Goal: Information Seeking & Learning: Learn about a topic

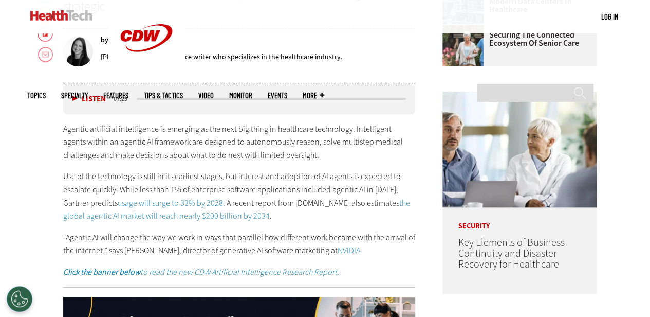
scroll to position [308, 0]
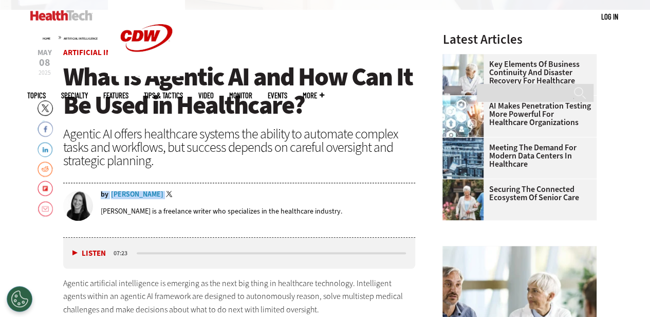
drag, startPoint x: 109, startPoint y: 193, endPoint x: 134, endPoint y: 201, distance: 26.0
click at [134, 201] on div "by [PERSON_NAME] Twitter [PERSON_NAME] is a freelance writer who specializes in…" at bounding box center [239, 207] width 353 height 32
drag, startPoint x: 123, startPoint y: 205, endPoint x: 118, endPoint y: 205, distance: 5.7
click at [122, 205] on div "[PERSON_NAME] is a freelance writer who specializes in the healthcare industry." at bounding box center [258, 211] width 315 height 24
click at [107, 207] on p "[PERSON_NAME] is a freelance writer who specializes in the healthcare industry." at bounding box center [222, 211] width 242 height 10
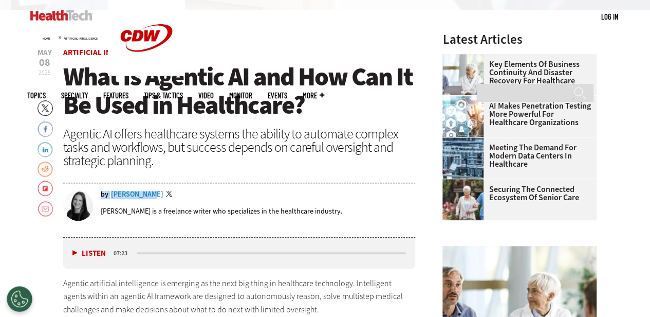
drag, startPoint x: 111, startPoint y: 193, endPoint x: 143, endPoint y: 195, distance: 32.5
click at [142, 194] on div "by [PERSON_NAME] Twitter" at bounding box center [258, 195] width 315 height 8
click at [151, 199] on div "[PERSON_NAME] is a freelance writer who specializes in the healthcare industry." at bounding box center [258, 211] width 315 height 24
drag, startPoint x: 99, startPoint y: 194, endPoint x: 154, endPoint y: 195, distance: 55.5
click at [154, 195] on div "by [PERSON_NAME] Twitter [PERSON_NAME] is a freelance writer who specializes in…" at bounding box center [239, 207] width 353 height 32
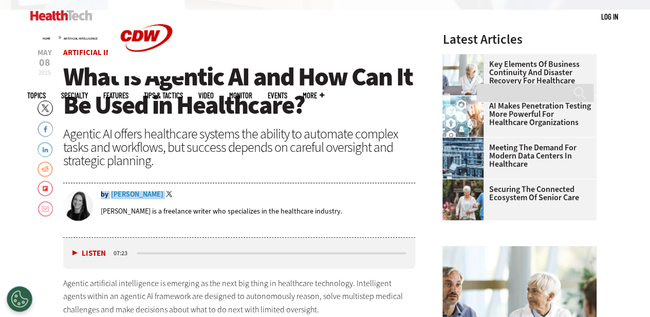
copy div "by [PERSON_NAME]"
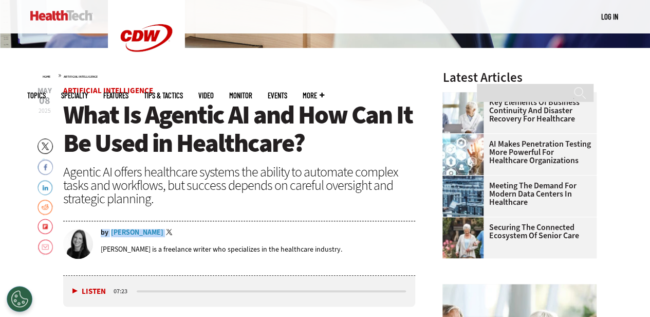
scroll to position [257, 0]
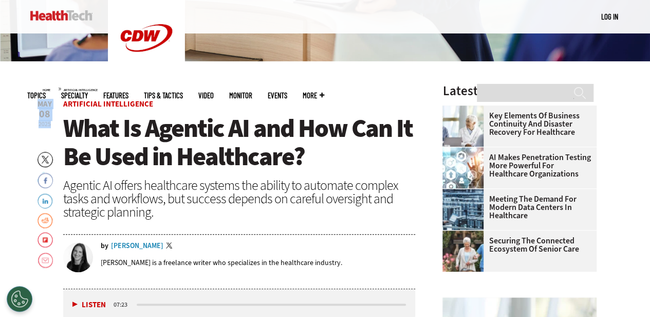
drag, startPoint x: 39, startPoint y: 105, endPoint x: 49, endPoint y: 124, distance: 21.4
click at [49, 124] on span "[DATE]" at bounding box center [45, 113] width 14 height 27
copy span "[DATE]"
drag, startPoint x: 230, startPoint y: 143, endPoint x: 215, endPoint y: 143, distance: 15.4
click at [230, 143] on span "What Is Agentic AI and How Can It Be Used in Healthcare?" at bounding box center [237, 142] width 349 height 62
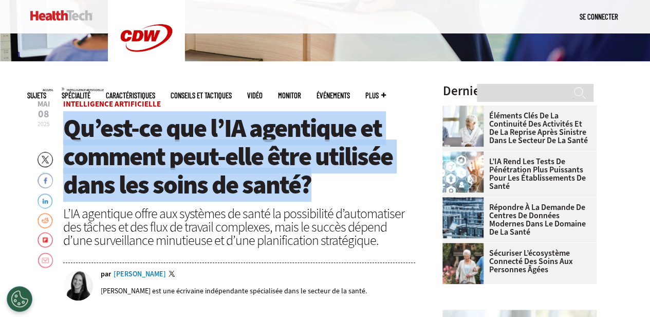
drag, startPoint x: 63, startPoint y: 128, endPoint x: 364, endPoint y: 173, distance: 304.5
click at [384, 188] on h1 "Qu’est-ce que l’IA agentique et comment peut-elle être utilisée dans les soins …" at bounding box center [239, 156] width 353 height 85
copy font "Qu’est-ce que l’IA agentique et comment peut-elle être utilisée dans les soins …"
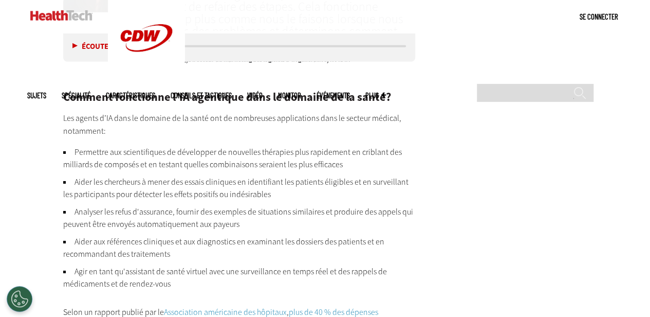
scroll to position [1645, 0]
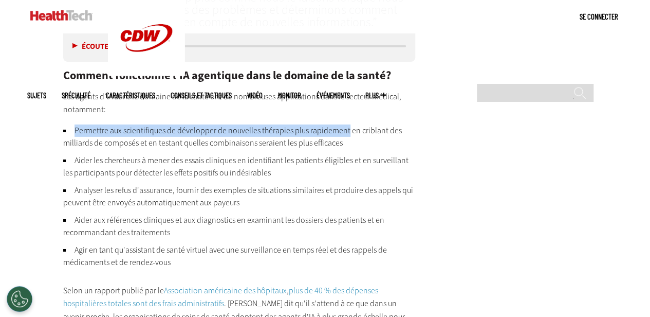
drag, startPoint x: 75, startPoint y: 127, endPoint x: 345, endPoint y: 130, distance: 270.9
click at [345, 130] on font "Permettre aux scientifiques de développer de nouvelles thérapies plus rapidemen…" at bounding box center [232, 136] width 339 height 23
copy font "Permettre aux scientifiques de développer de nouvelles thérapies plus rapidement"
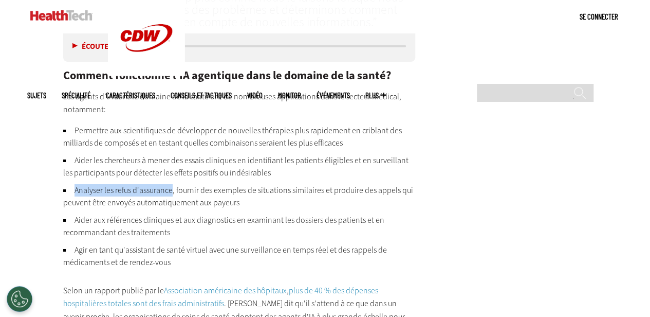
drag, startPoint x: 74, startPoint y: 190, endPoint x: 172, endPoint y: 189, distance: 97.7
click at [172, 189] on font "Analyser les refus d'assurance, fournir des exemples de situations similaires e…" at bounding box center [238, 196] width 350 height 23
copy font "Analyser les refus d'assurance"
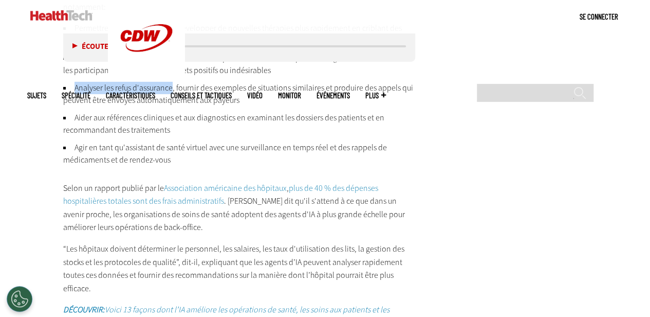
scroll to position [1747, 0]
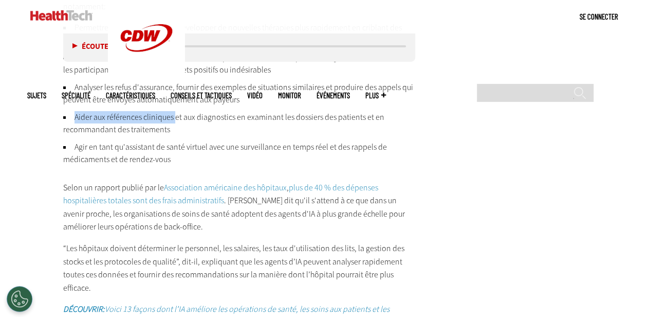
drag, startPoint x: 73, startPoint y: 116, endPoint x: 173, endPoint y: 116, distance: 99.7
click at [173, 116] on li "Aider aux références cliniques et aux diagnostics en examinant les dossiers des…" at bounding box center [239, 123] width 353 height 25
copy font "Aider aux références cliniques"
